Goal: Navigation & Orientation: Find specific page/section

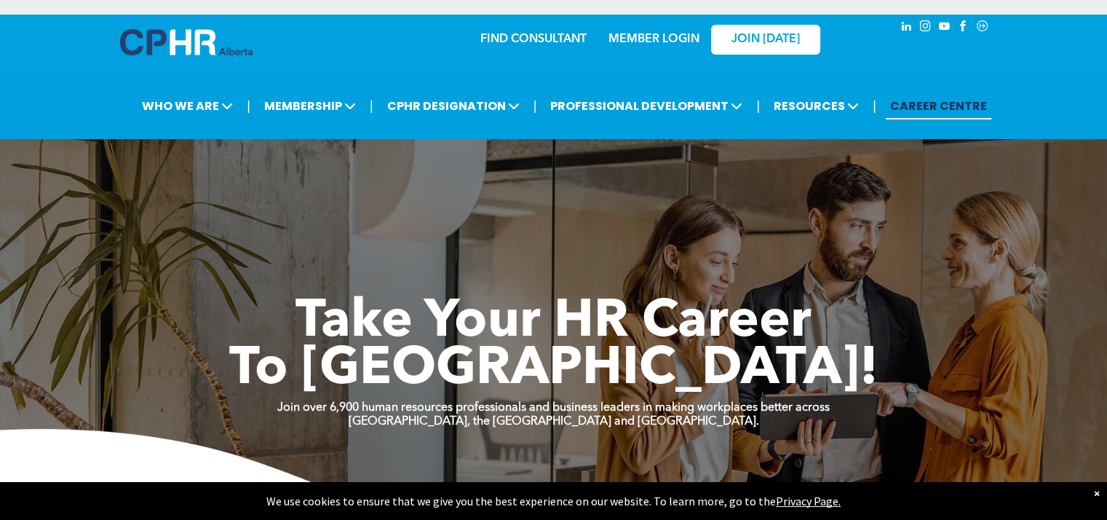
click at [651, 39] on link "MEMBER LOGIN" at bounding box center [653, 39] width 91 height 12
click at [620, 37] on link "MEMBER LOGIN" at bounding box center [653, 39] width 91 height 12
click at [207, 33] on img at bounding box center [186, 42] width 132 height 26
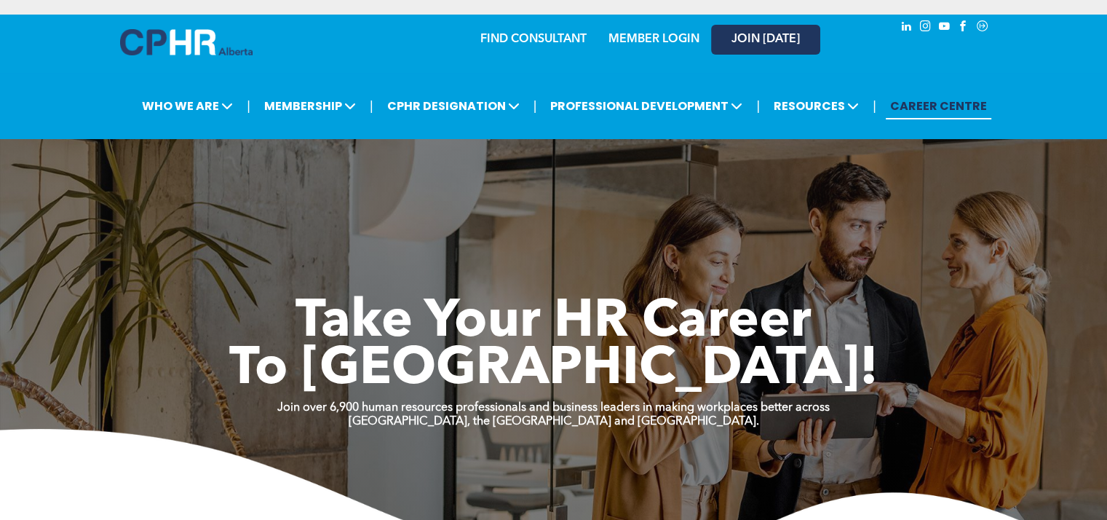
click at [755, 41] on span "JOIN [DATE]" at bounding box center [765, 40] width 68 height 14
click at [919, 101] on link "CAREER CENTRE" at bounding box center [939, 105] width 106 height 27
